Goal: Find specific page/section: Find specific page/section

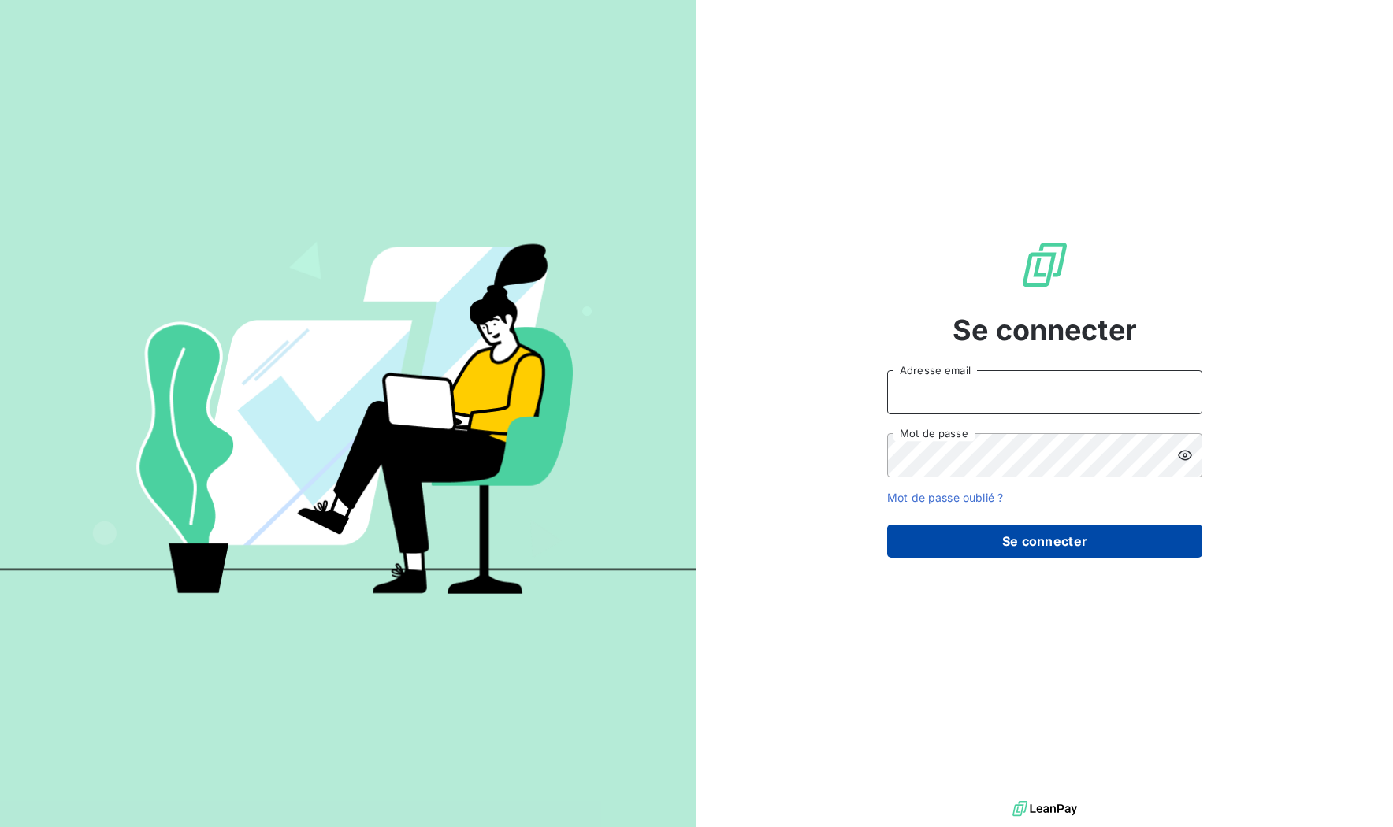
type input "[EMAIL_ADDRESS][DOMAIN_NAME]"
click at [1022, 544] on button "Se connecter" at bounding box center [1044, 541] width 315 height 33
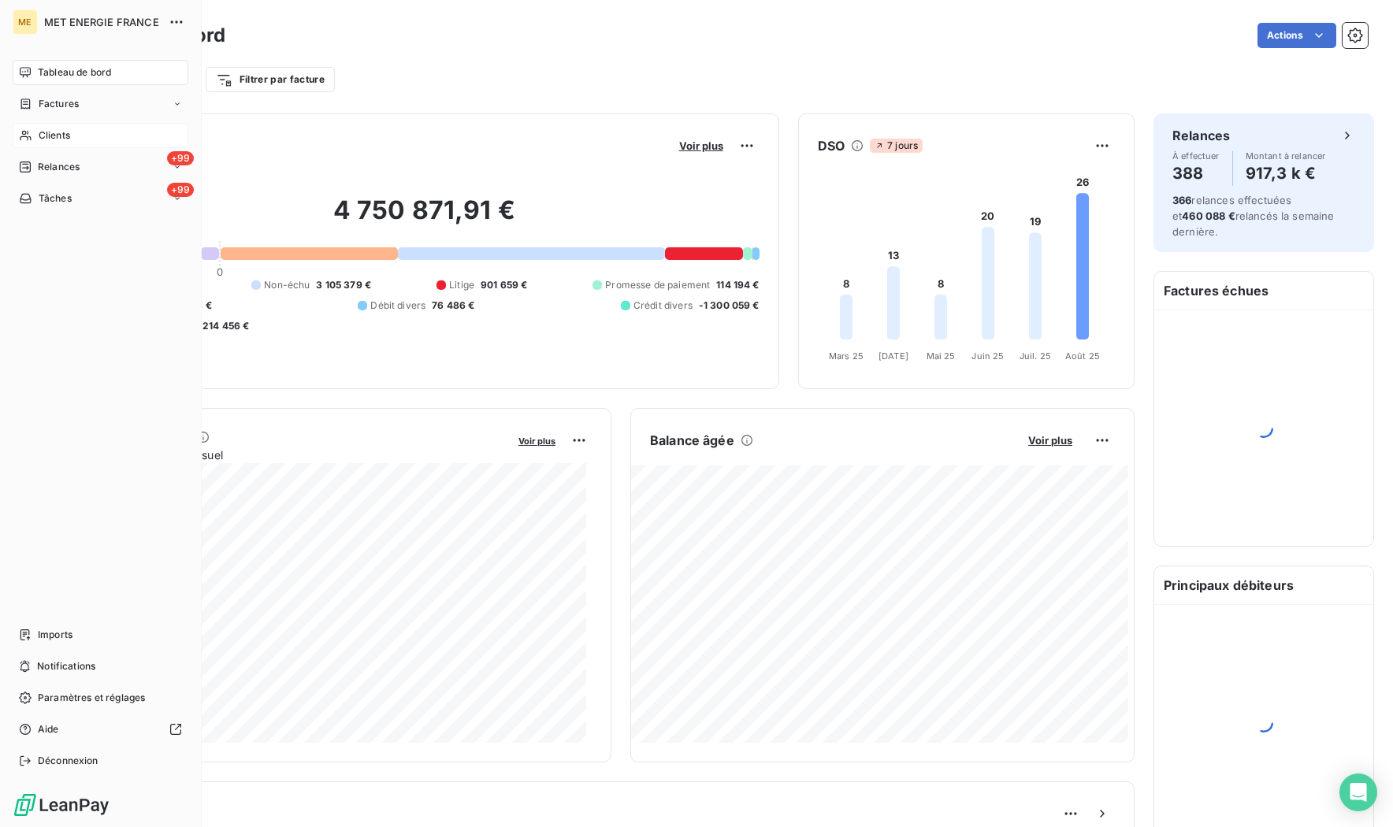
click at [58, 132] on span "Clients" at bounding box center [55, 135] width 32 height 14
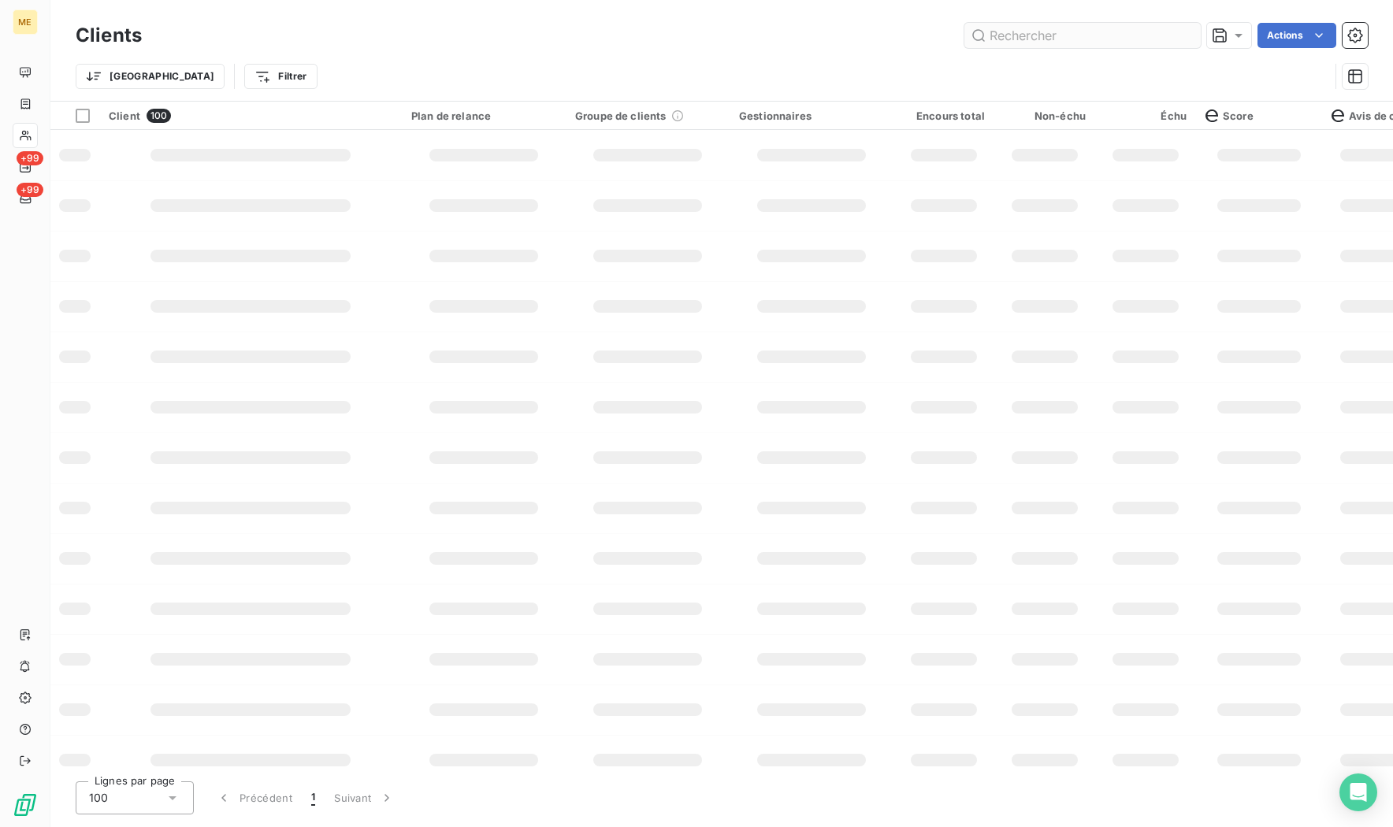
click at [1064, 47] on input "text" at bounding box center [1082, 35] width 236 height 25
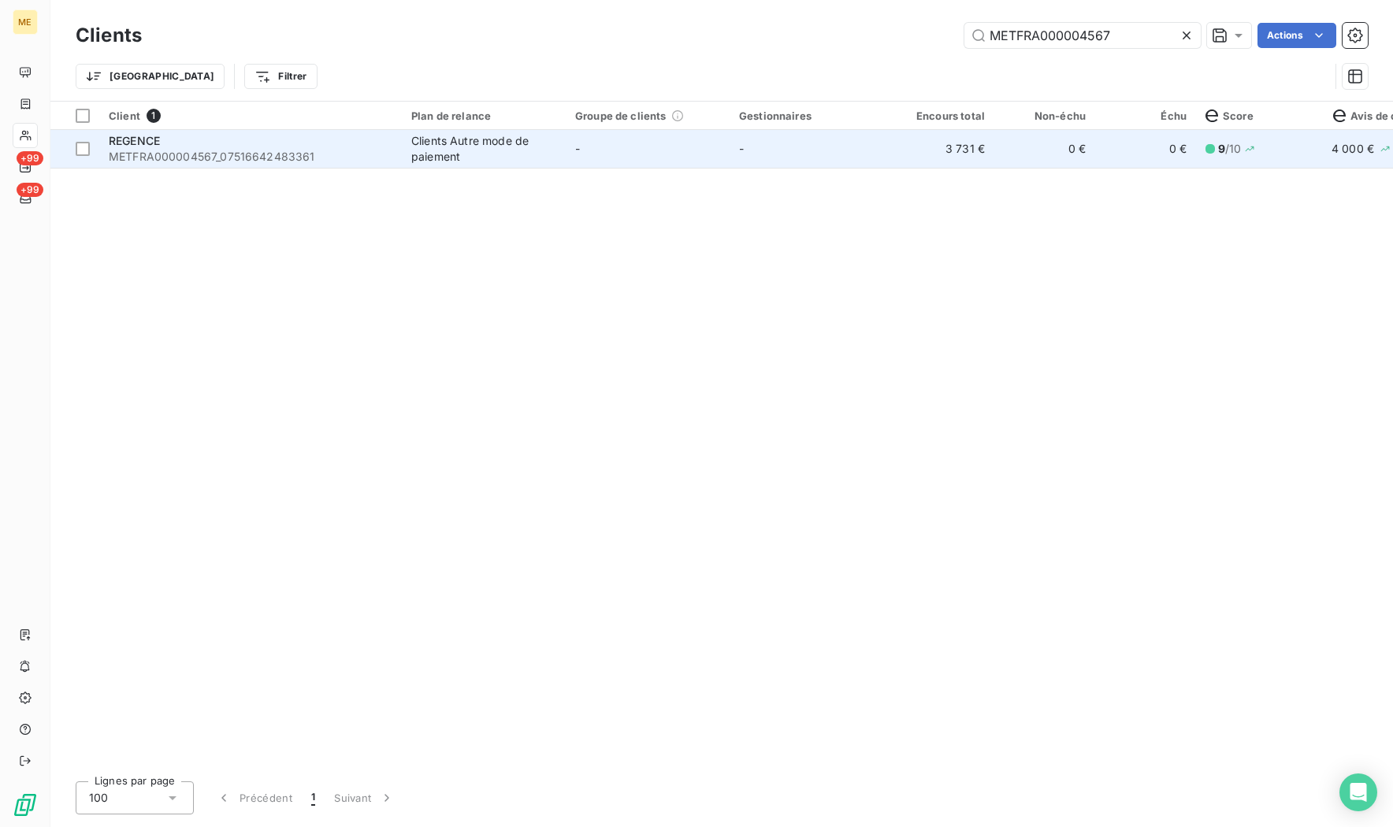
type input "METFRA000004567"
click at [280, 153] on span "METFRA000004567_07516642483361" at bounding box center [251, 157] width 284 height 16
